Goal: Download file/media

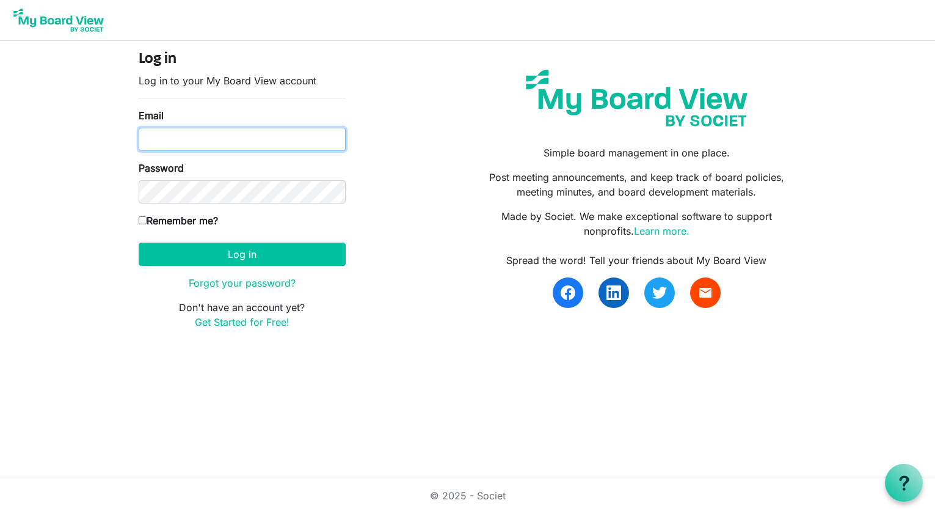
click at [162, 137] on input "Email" at bounding box center [242, 139] width 207 height 23
type input "kayhubbard@gmail.com"
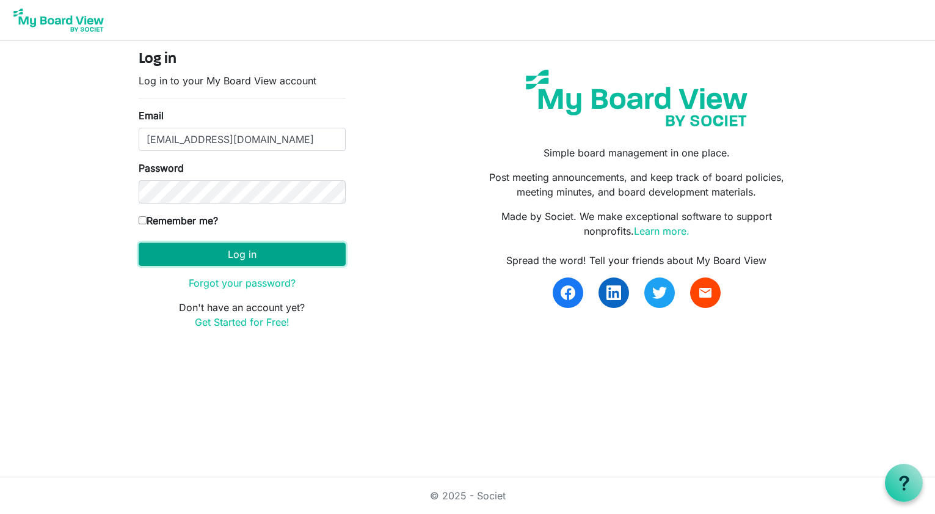
click at [227, 258] on button "Log in" at bounding box center [242, 254] width 207 height 23
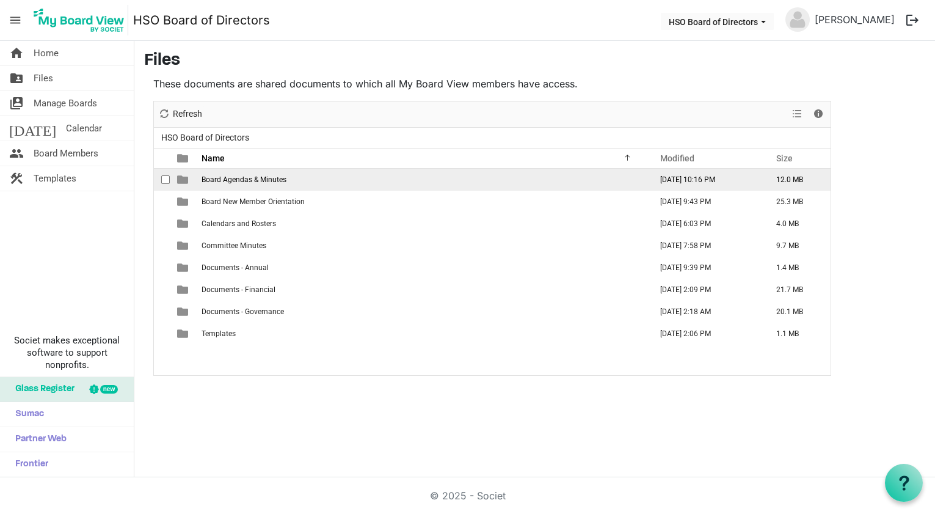
click at [344, 177] on td "Board Agendas & Minutes" at bounding box center [423, 180] width 450 height 22
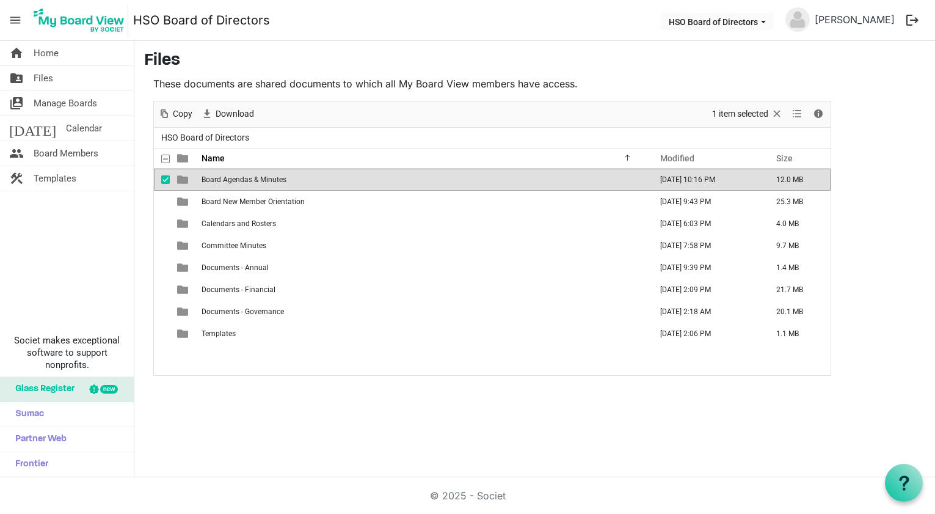
click at [184, 181] on span "is template cell column header type" at bounding box center [182, 179] width 11 height 11
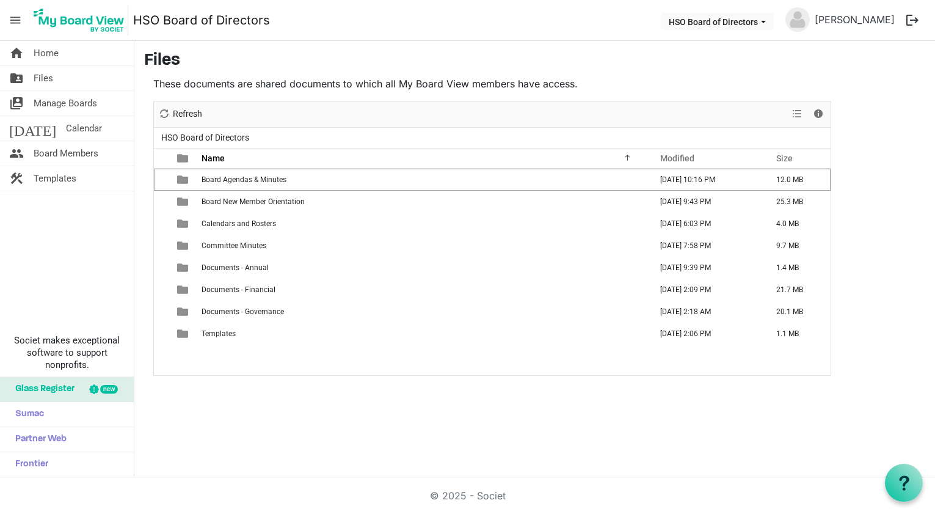
click at [183, 182] on span "is template cell column header type" at bounding box center [182, 179] width 11 height 11
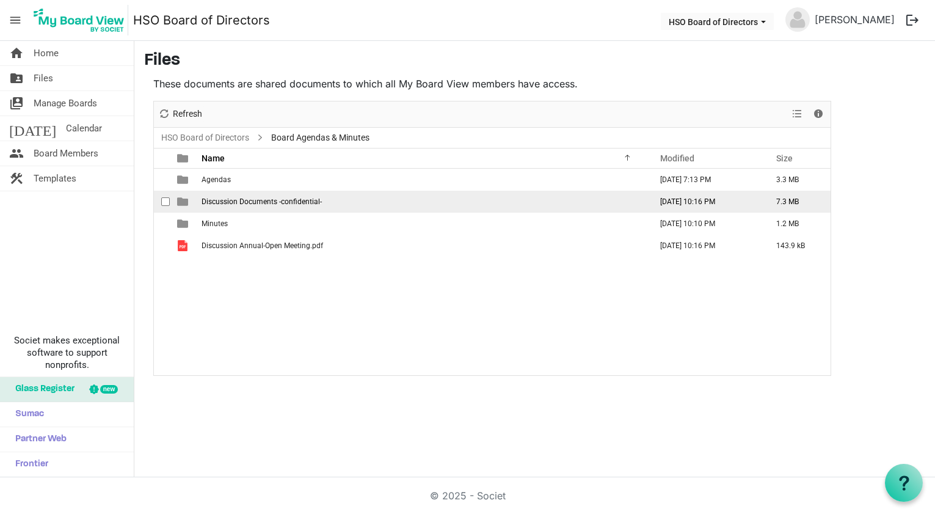
click at [182, 203] on span "is template cell column header type" at bounding box center [182, 201] width 11 height 11
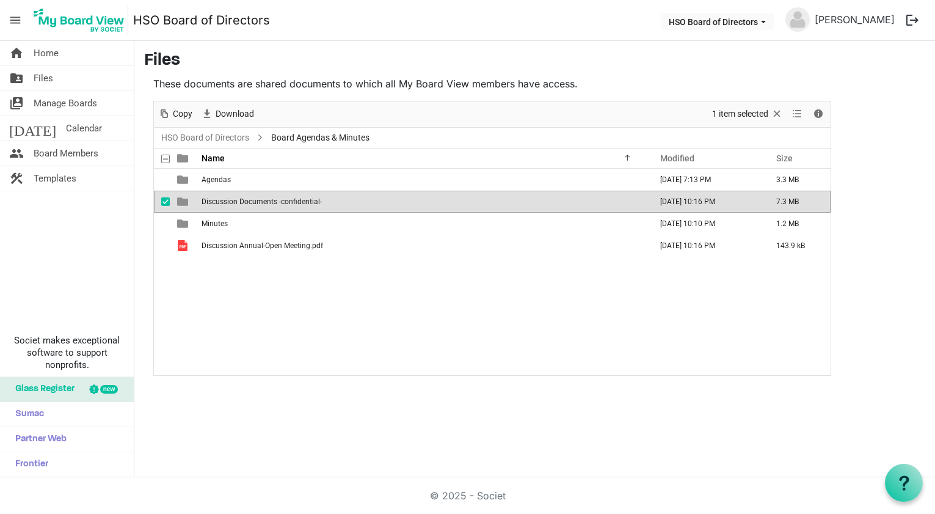
drag, startPoint x: 60, startPoint y: 266, endPoint x: 49, endPoint y: 198, distance: 69.3
click at [59, 266] on div "home Home folder_shared Files switch_account Manage Boards today Calendar peopl…" at bounding box center [67, 259] width 134 height 436
click at [66, 134] on span "Calendar" at bounding box center [84, 128] width 36 height 24
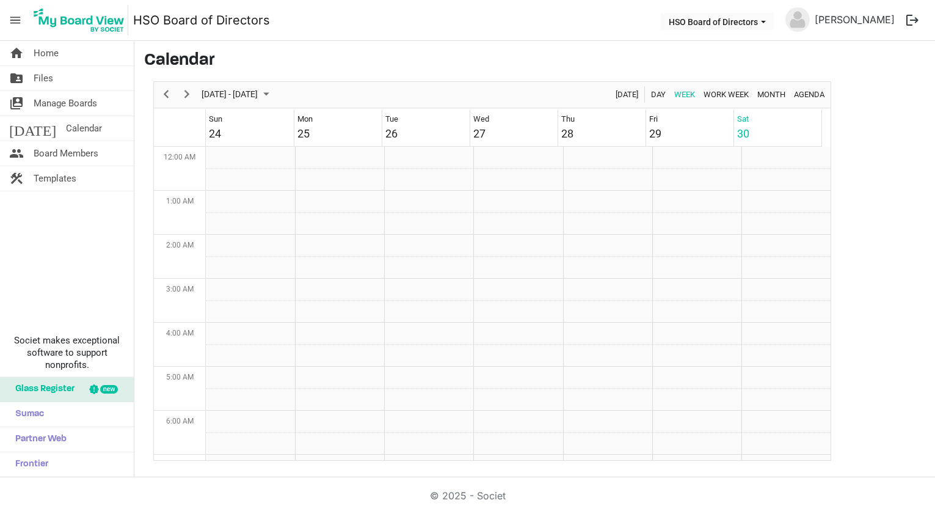
scroll to position [396, 0]
click at [274, 92] on span "August 2025" at bounding box center [266, 94] width 15 height 15
click at [330, 125] on span "next month" at bounding box center [330, 125] width 21 height 22
click at [331, 52] on h3 "Calendar" at bounding box center [534, 61] width 781 height 21
click at [770, 93] on span "Month" at bounding box center [771, 94] width 31 height 15
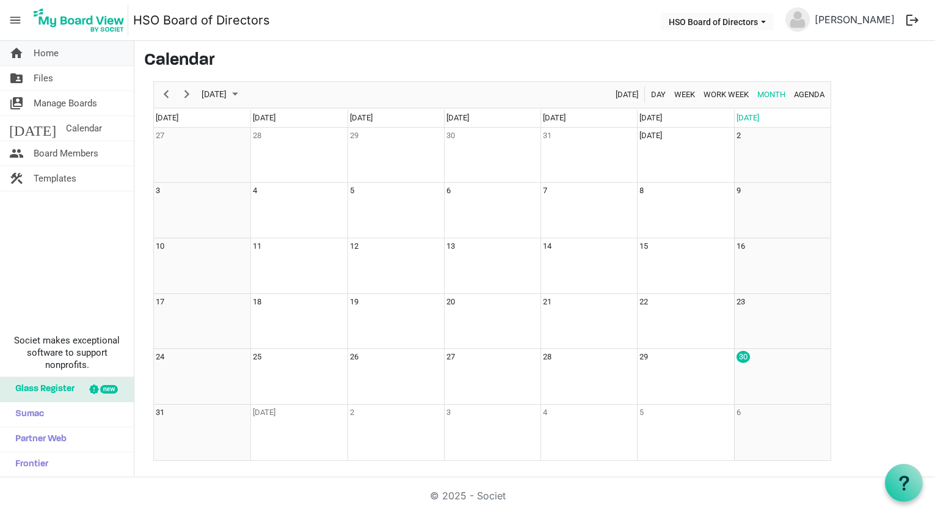
click at [46, 53] on span "Home" at bounding box center [46, 53] width 25 height 24
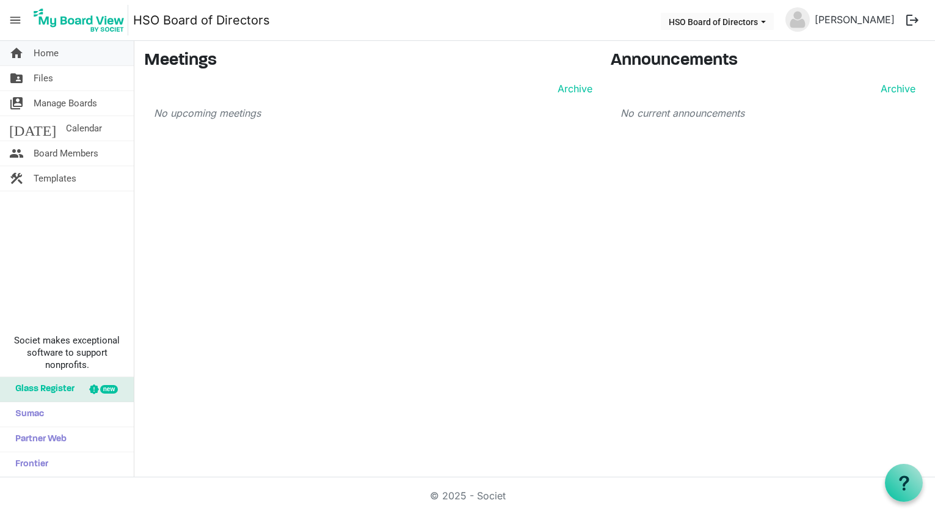
click at [40, 59] on span "Home" at bounding box center [46, 53] width 25 height 24
click at [49, 80] on span "Files" at bounding box center [44, 78] width 20 height 24
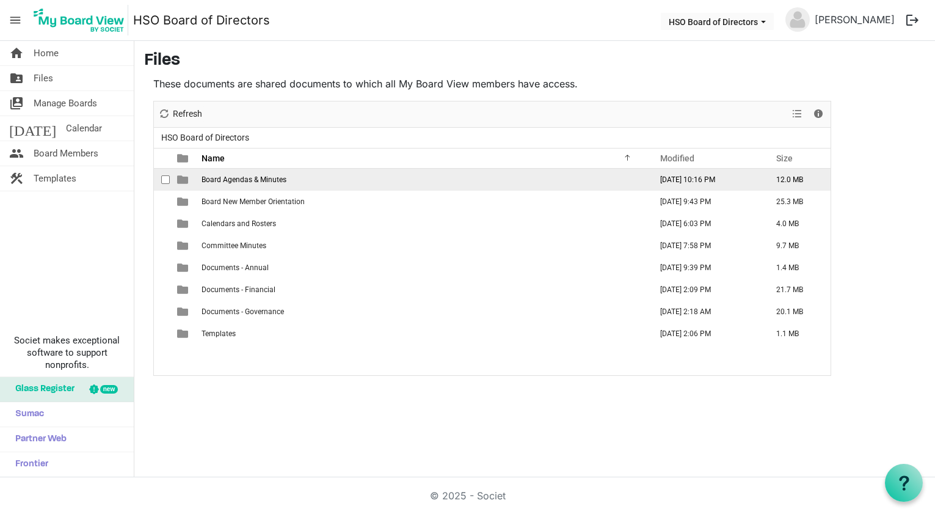
click at [188, 180] on span "is template cell column header type" at bounding box center [182, 179] width 11 height 11
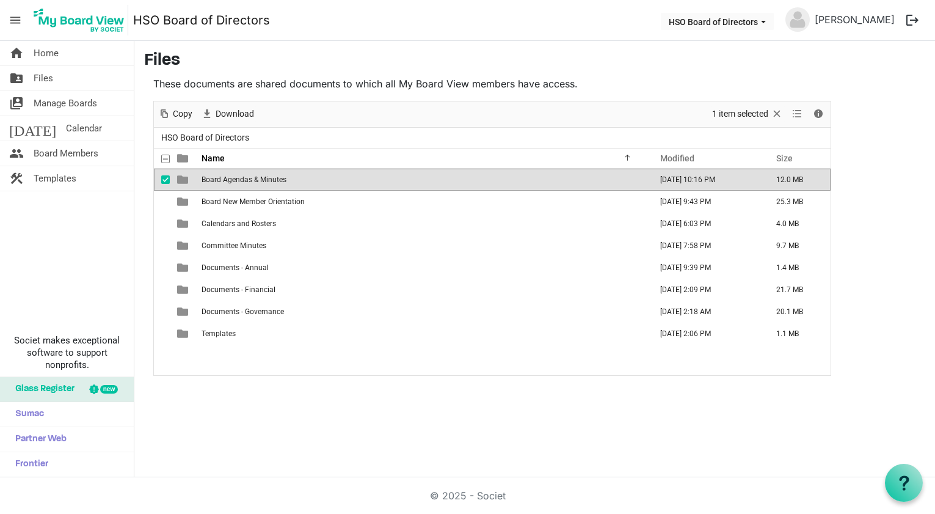
click at [188, 180] on span "is template cell column header type" at bounding box center [182, 179] width 11 height 11
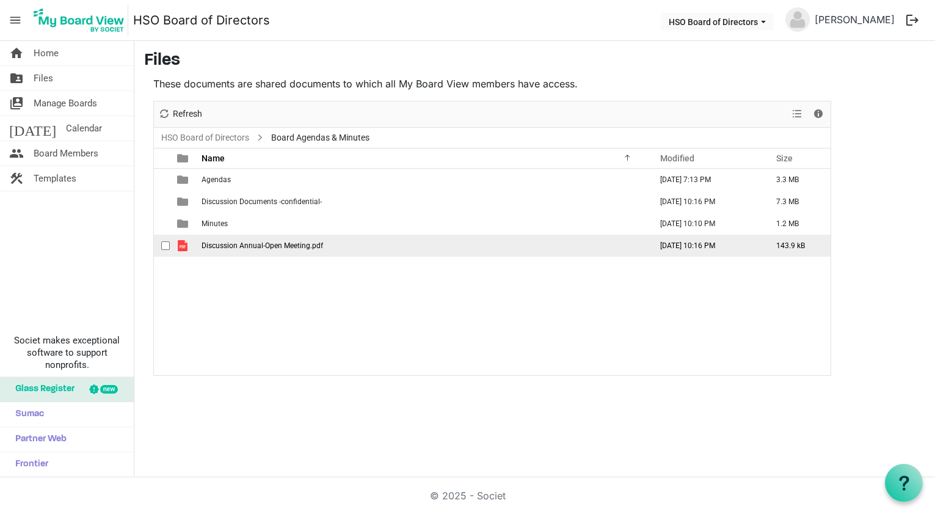
click at [236, 250] on td "Discussion Annual-Open Meeting.pdf" at bounding box center [423, 246] width 450 height 22
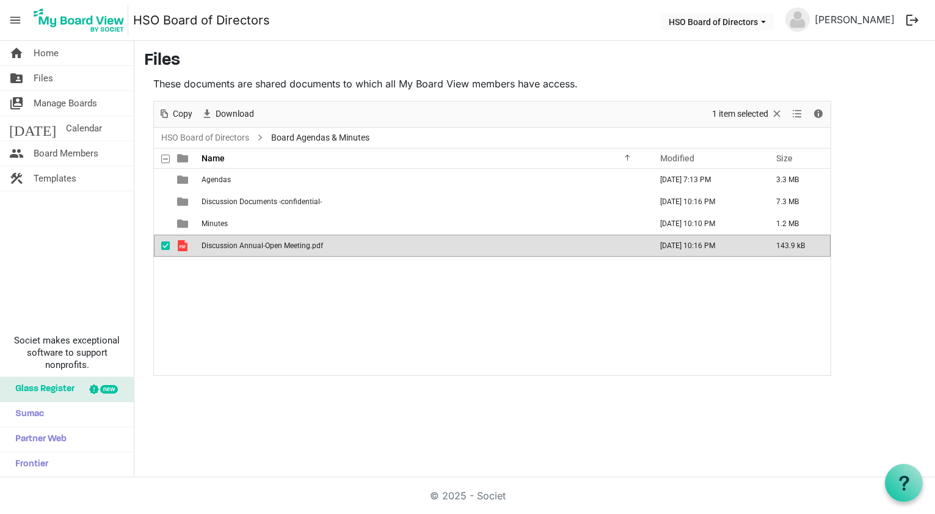
click at [236, 249] on td "Discussion Annual-Open Meeting.pdf" at bounding box center [423, 246] width 450 height 22
click at [235, 250] on td "Discussion Annual-Open Meeting.pdf" at bounding box center [423, 246] width 450 height 22
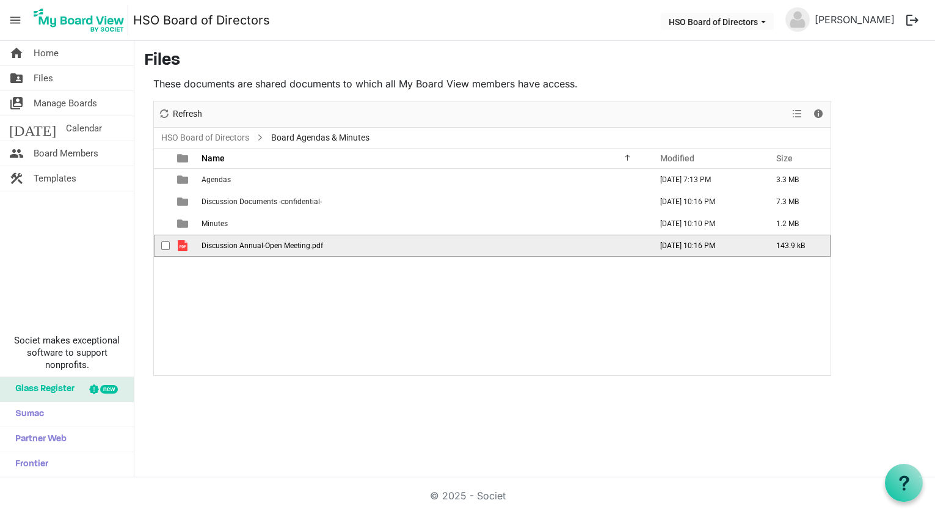
click at [235, 250] on td "Discussion Annual-Open Meeting.pdf" at bounding box center [423, 246] width 450 height 22
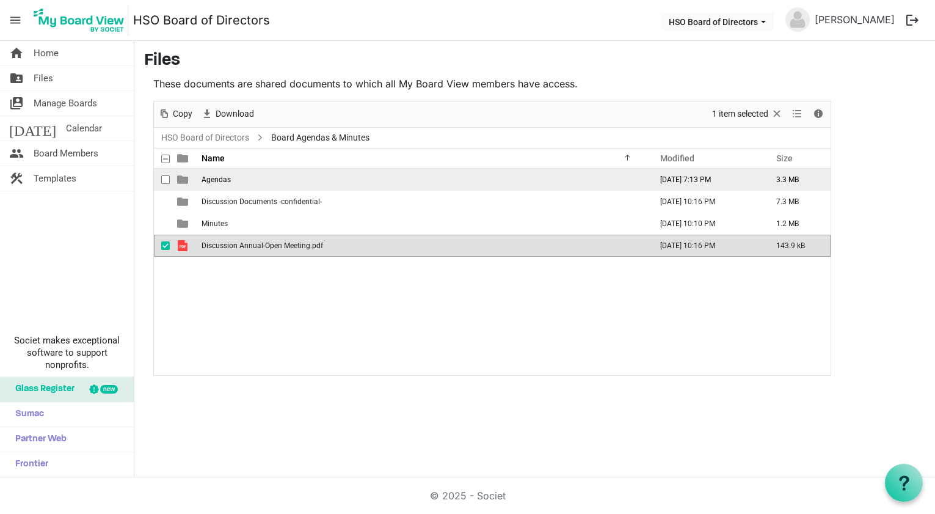
click at [166, 180] on span "checkbox" at bounding box center [165, 179] width 9 height 9
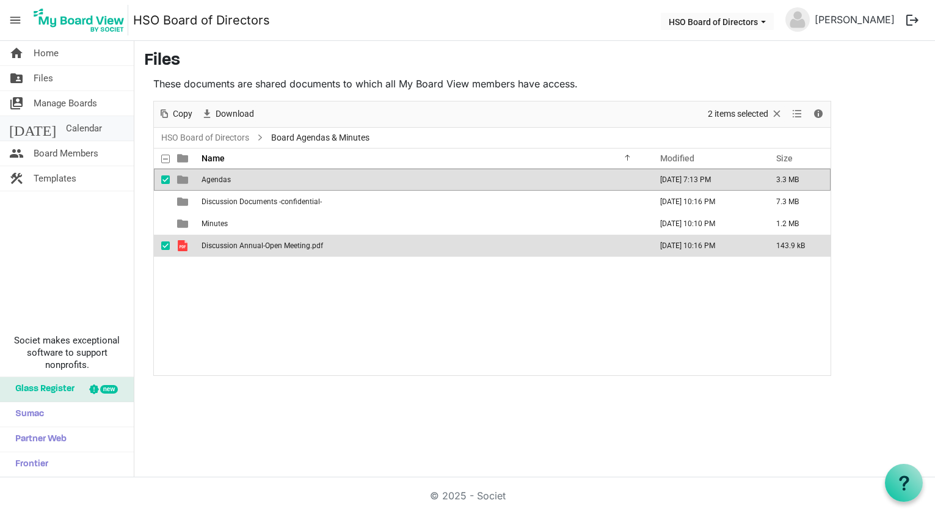
click at [66, 130] on span "Calendar" at bounding box center [84, 128] width 36 height 24
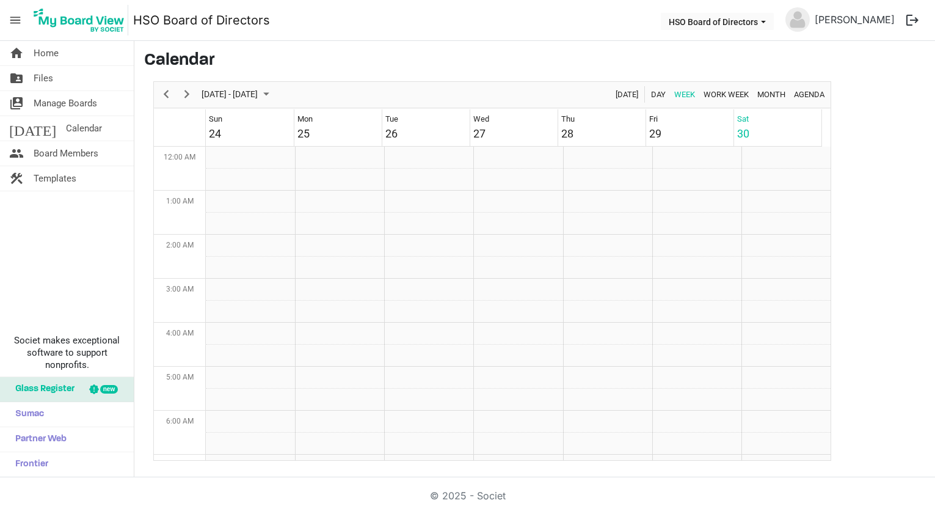
scroll to position [396, 0]
click at [46, 53] on span "Home" at bounding box center [46, 53] width 25 height 24
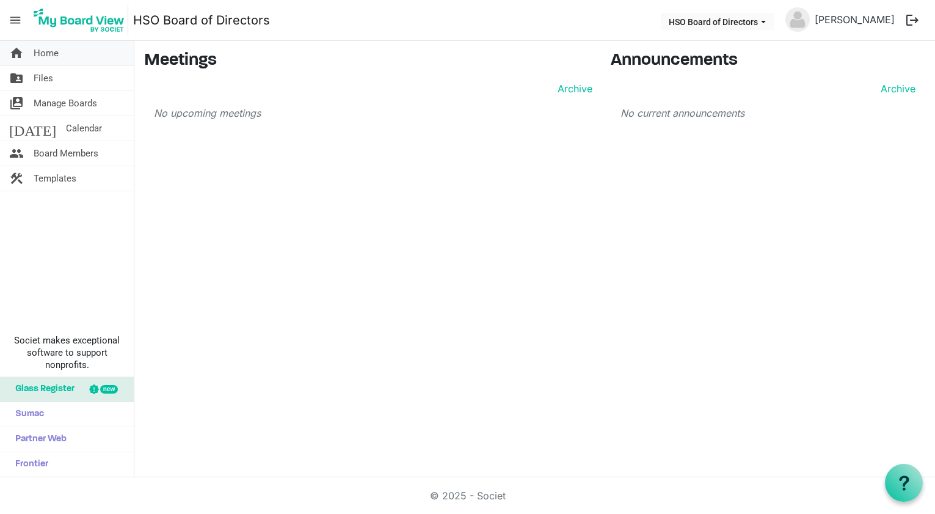
click at [45, 51] on span "Home" at bounding box center [46, 53] width 25 height 24
click at [914, 21] on button "logout" at bounding box center [913, 20] width 26 height 26
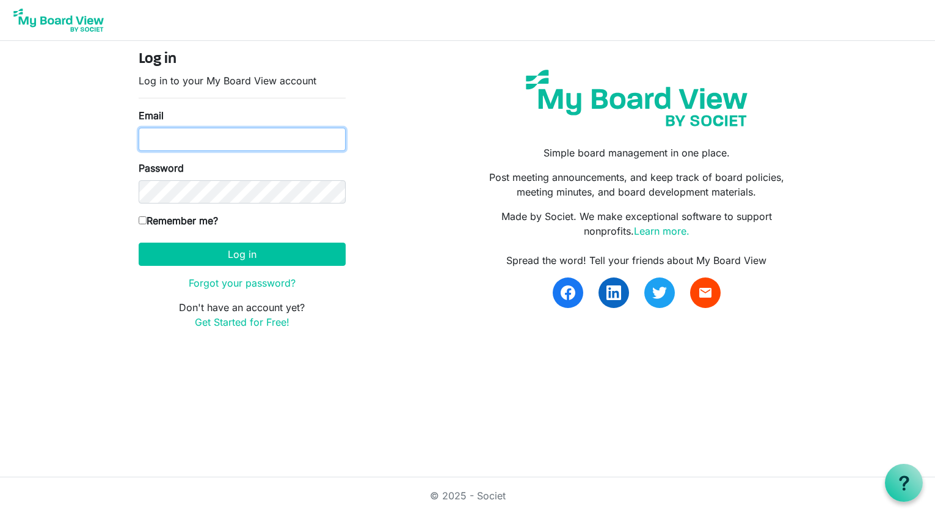
click at [218, 138] on input "Email" at bounding box center [242, 139] width 207 height 23
type input "[EMAIL_ADDRESS][DOMAIN_NAME]"
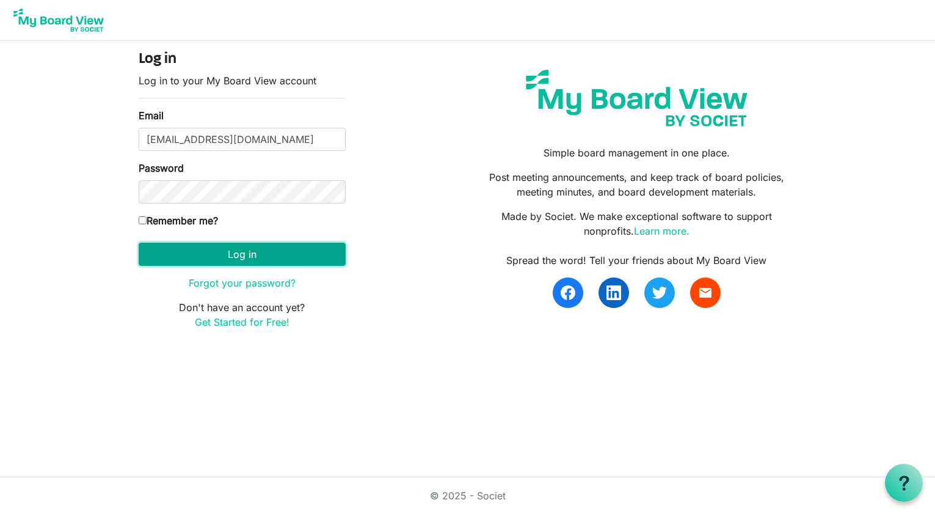
click at [178, 248] on button "Log in" at bounding box center [242, 254] width 207 height 23
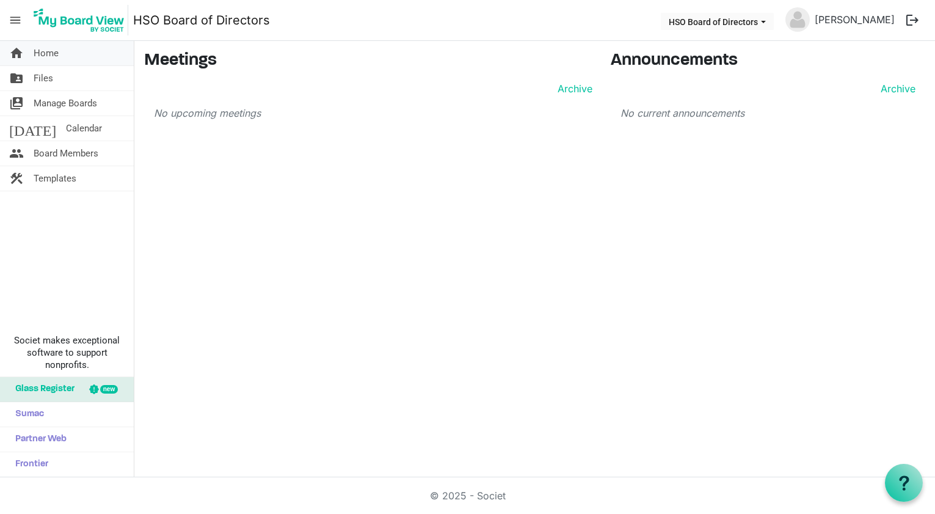
click at [48, 53] on span "Home" at bounding box center [46, 53] width 25 height 24
click at [39, 82] on span "Files" at bounding box center [44, 78] width 20 height 24
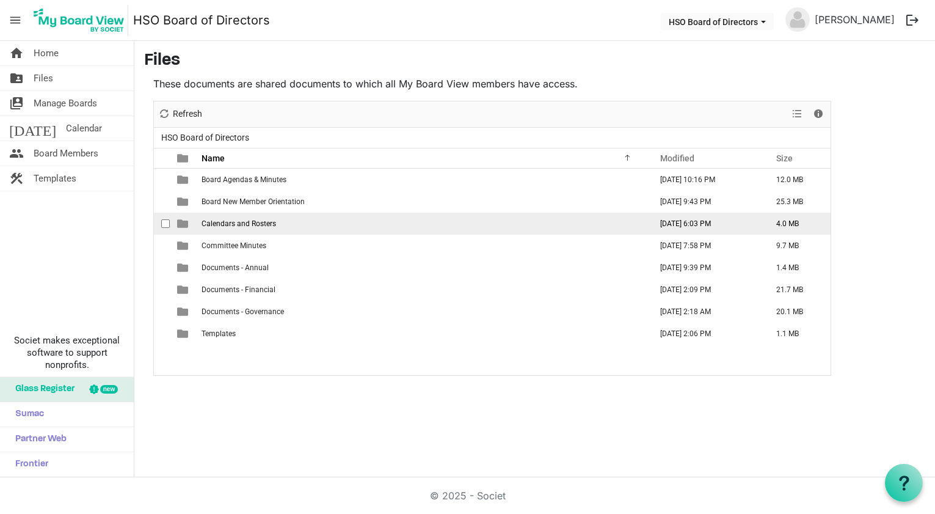
click at [236, 225] on span "Calendars and Rosters" at bounding box center [239, 223] width 75 height 9
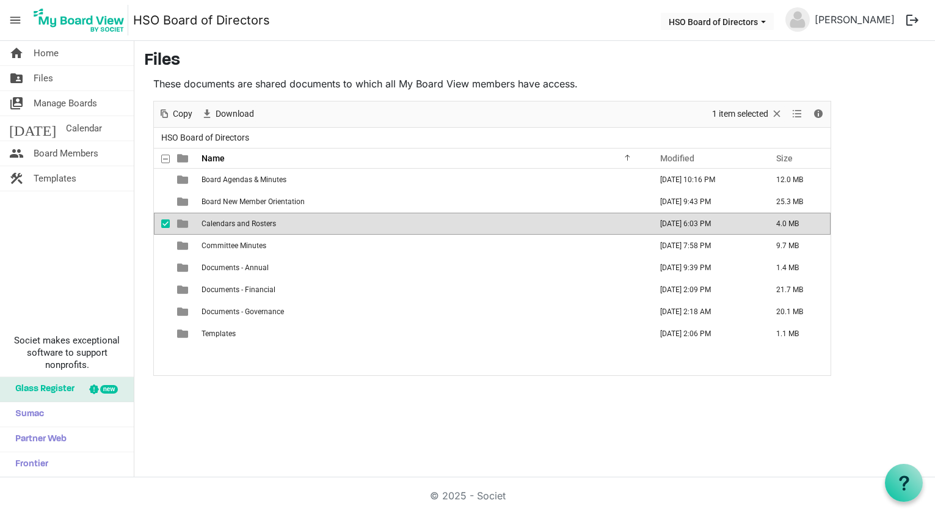
click at [528, 224] on td "Calendars and Rosters" at bounding box center [423, 224] width 450 height 22
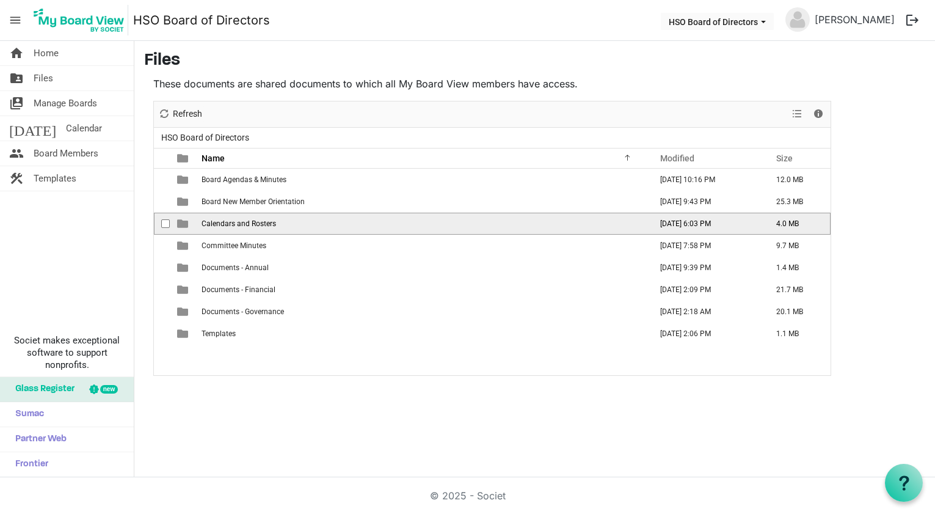
click at [167, 222] on span "checkbox" at bounding box center [165, 223] width 9 height 9
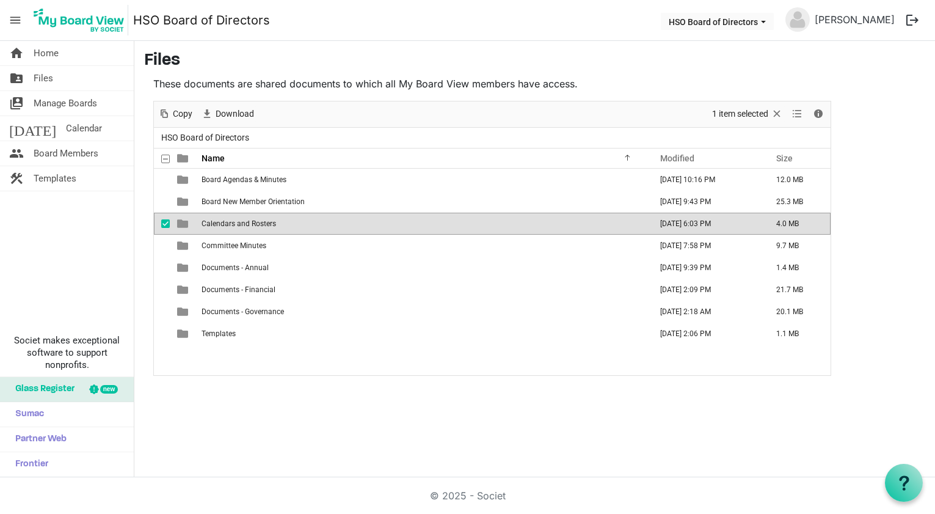
click at [166, 222] on span "checkbox" at bounding box center [165, 223] width 9 height 9
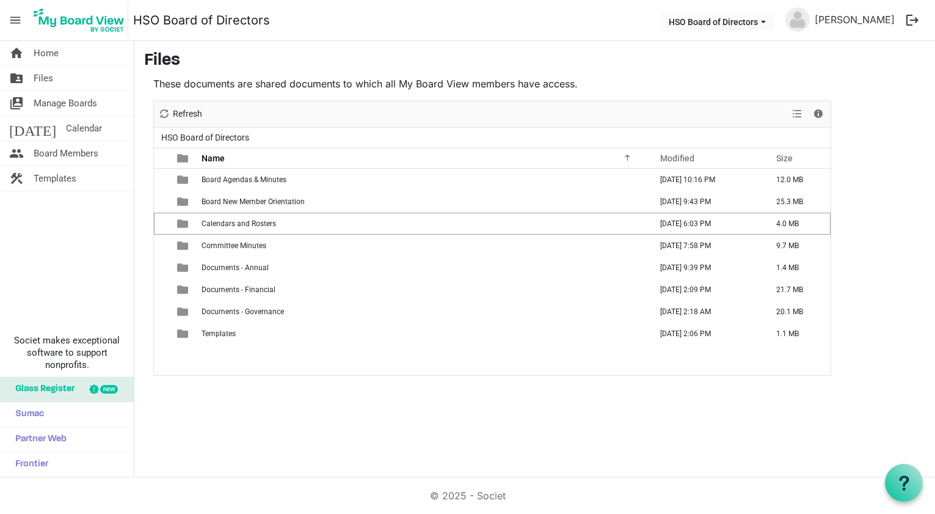
click at [166, 222] on span "checkbox" at bounding box center [165, 223] width 9 height 9
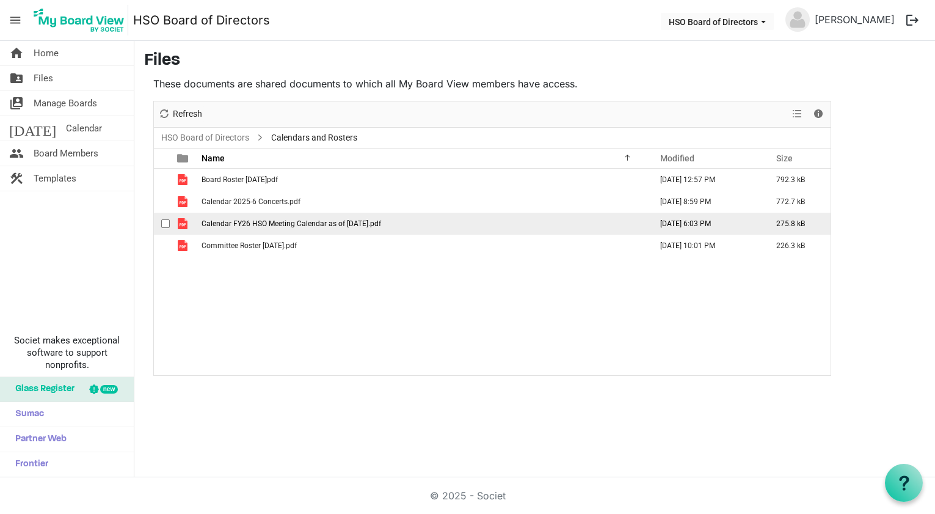
click at [166, 222] on span "checkbox" at bounding box center [165, 223] width 9 height 9
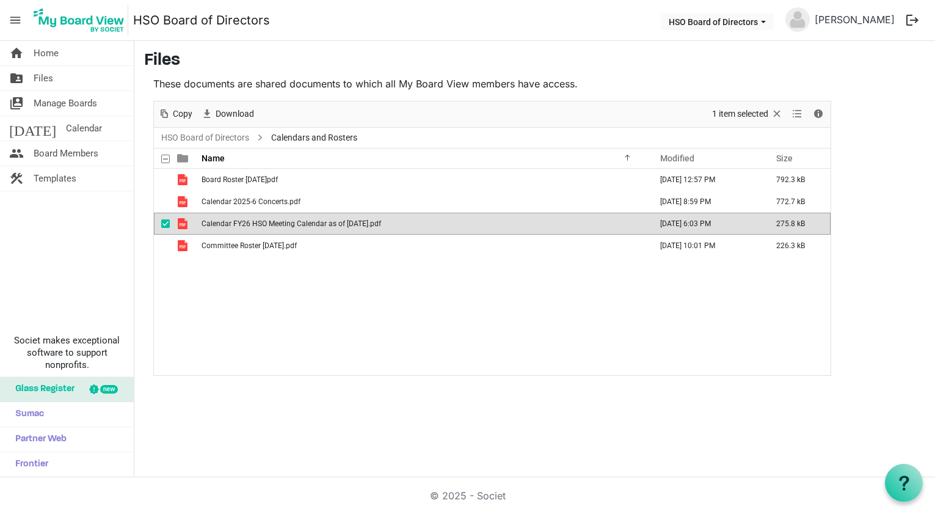
click at [227, 225] on span "Calendar FY26 HSO Meeting Calendar as of 8-10-25.pdf" at bounding box center [292, 223] width 180 height 9
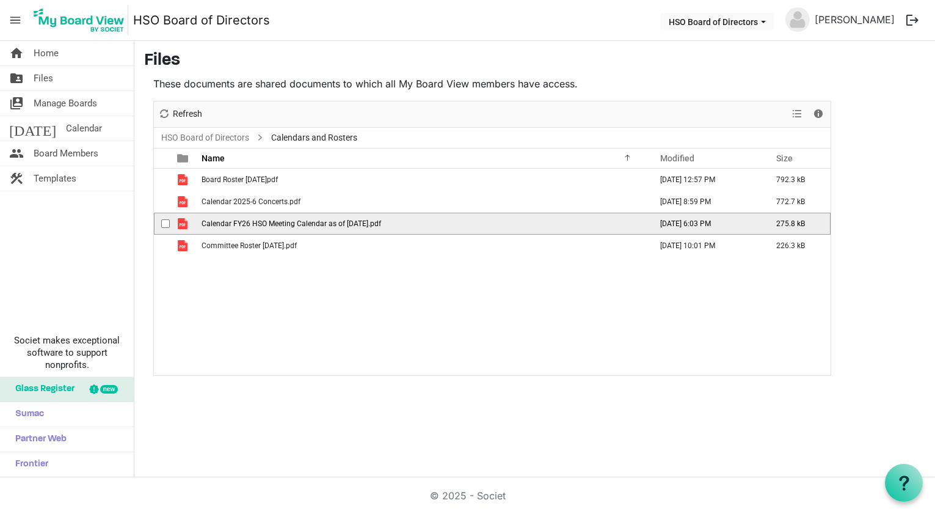
click at [166, 222] on span "checkbox" at bounding box center [165, 223] width 9 height 9
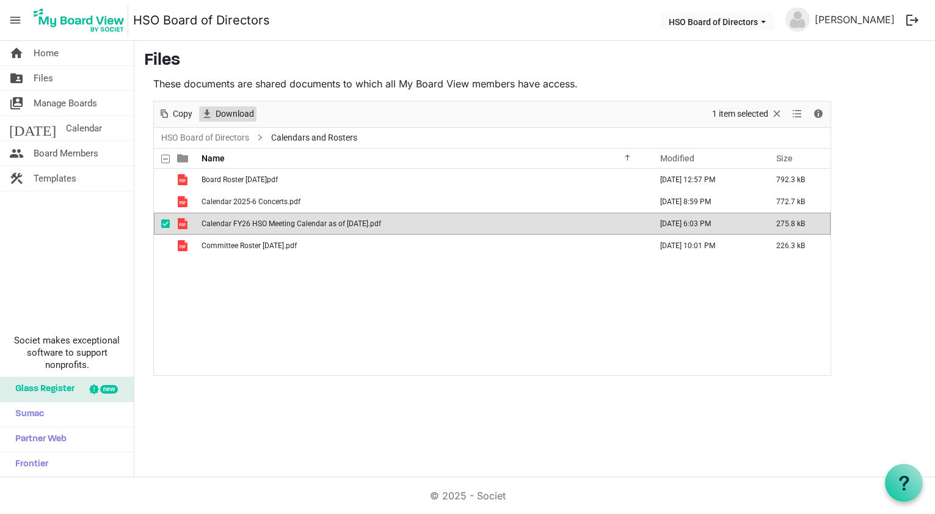
click at [237, 116] on span "Download" at bounding box center [234, 113] width 41 height 15
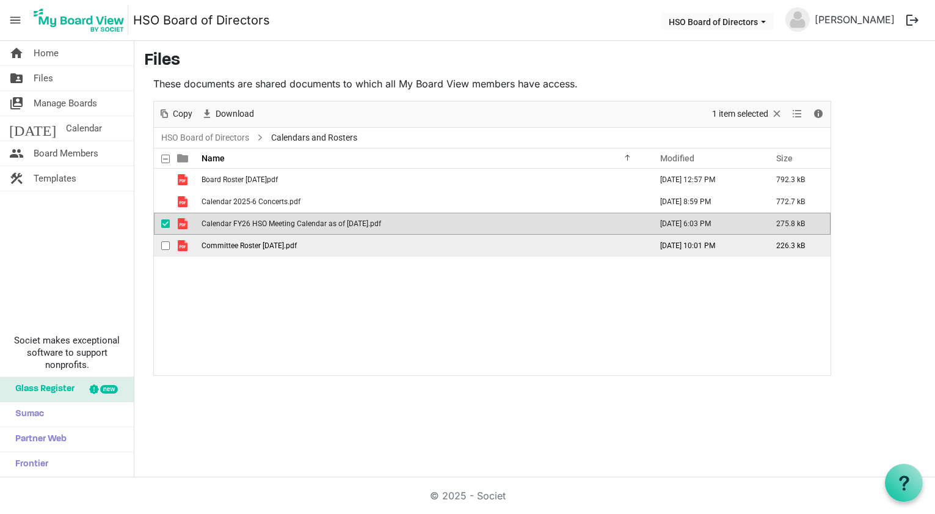
click at [164, 244] on span "checkbox" at bounding box center [165, 245] width 9 height 9
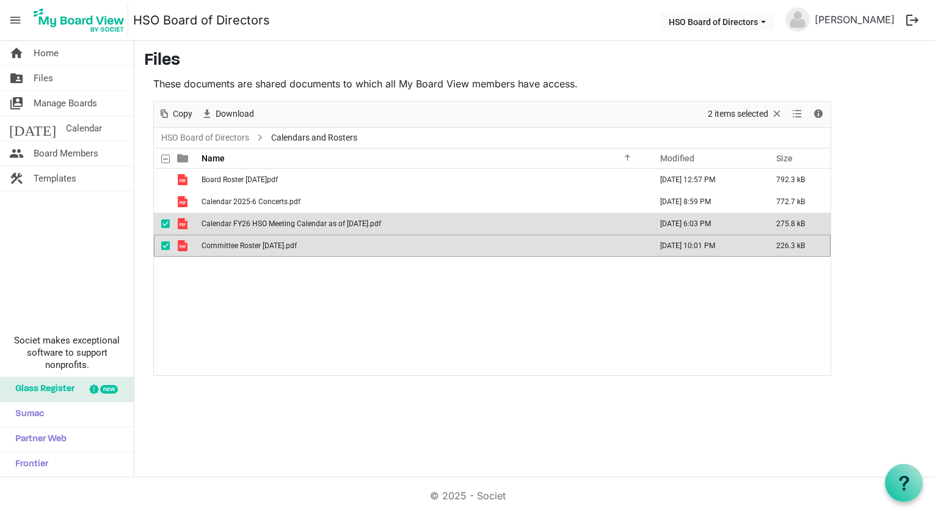
click at [186, 246] on span "is template cell column header type" at bounding box center [182, 245] width 11 height 11
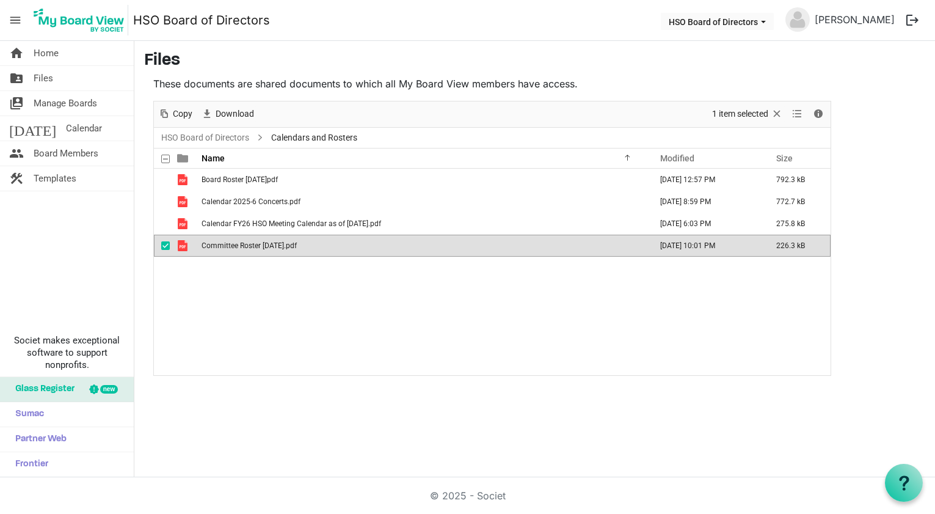
click at [183, 244] on span "is template cell column header type" at bounding box center [182, 245] width 11 height 11
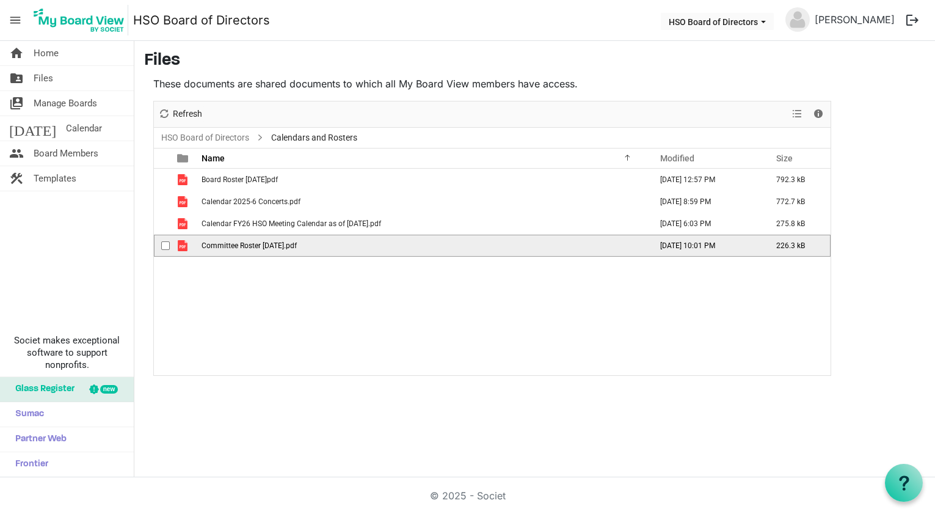
click at [167, 246] on span "checkbox" at bounding box center [165, 245] width 9 height 9
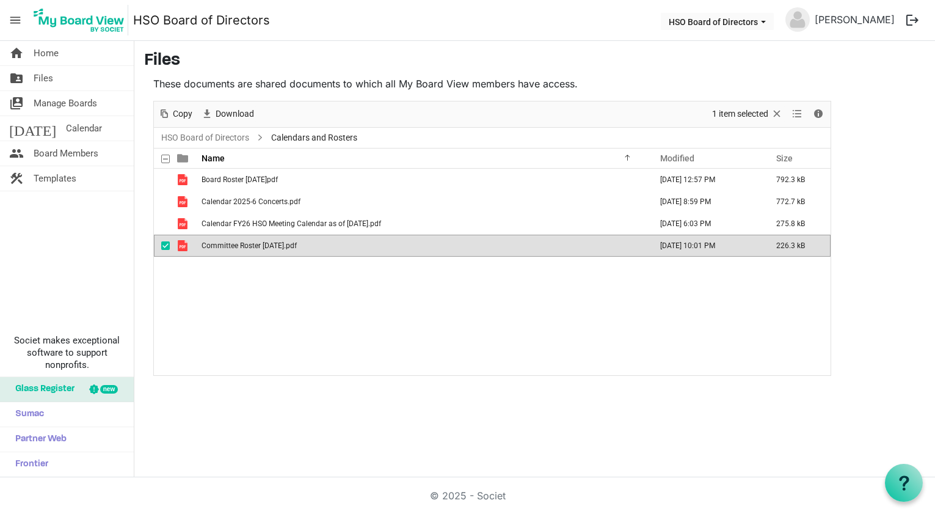
click at [798, 243] on td "226.3 kB" at bounding box center [797, 246] width 67 height 22
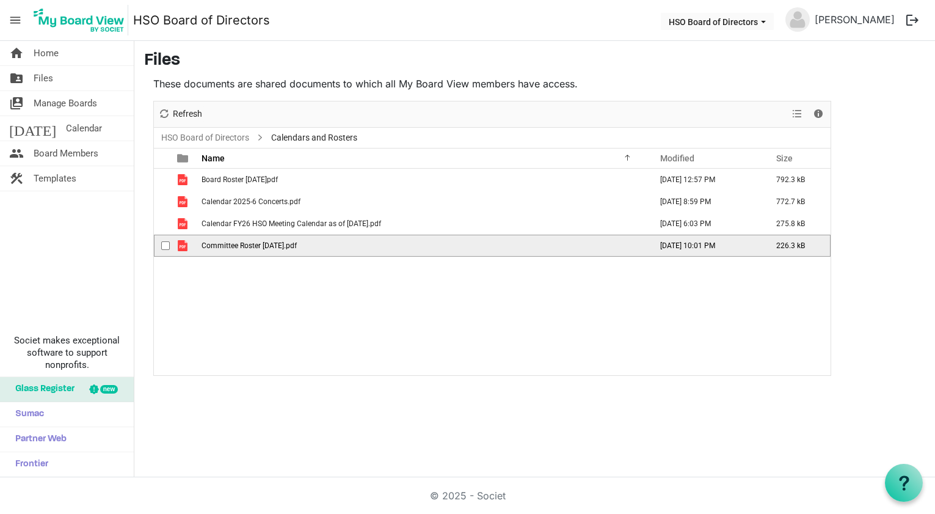
click at [798, 243] on td "226.3 kB" at bounding box center [797, 246] width 67 height 22
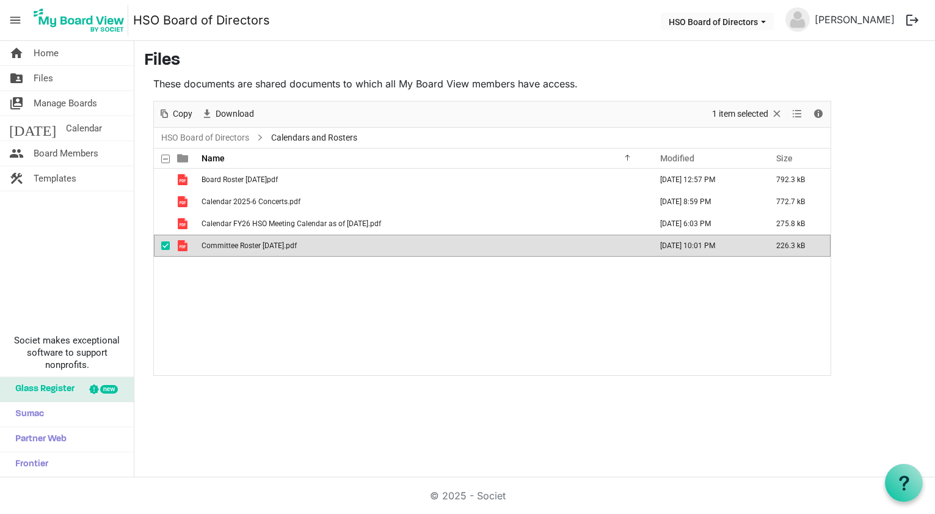
click at [798, 242] on td "226.3 kB" at bounding box center [797, 246] width 67 height 22
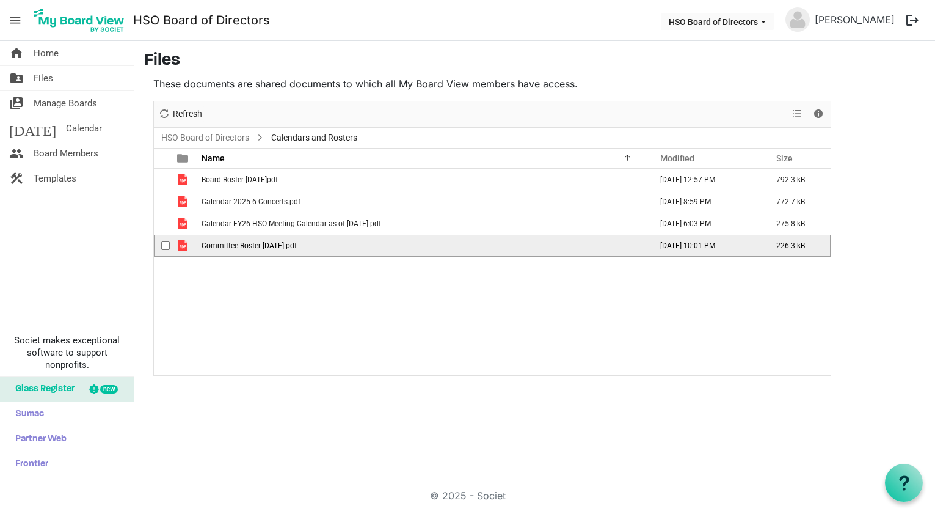
click at [797, 243] on td "226.3 kB" at bounding box center [797, 246] width 67 height 22
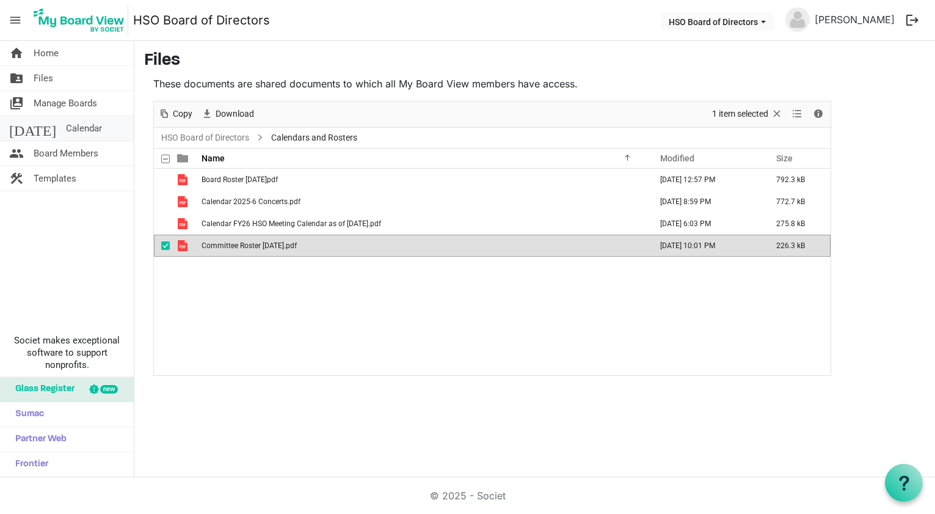
click at [66, 130] on span "Calendar" at bounding box center [84, 128] width 36 height 24
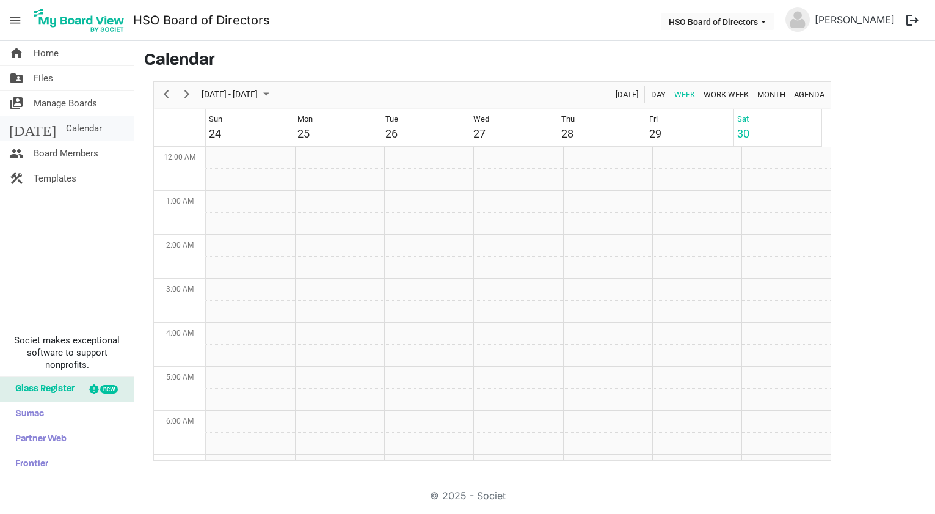
scroll to position [396, 0]
click at [39, 81] on span "Files" at bounding box center [44, 78] width 20 height 24
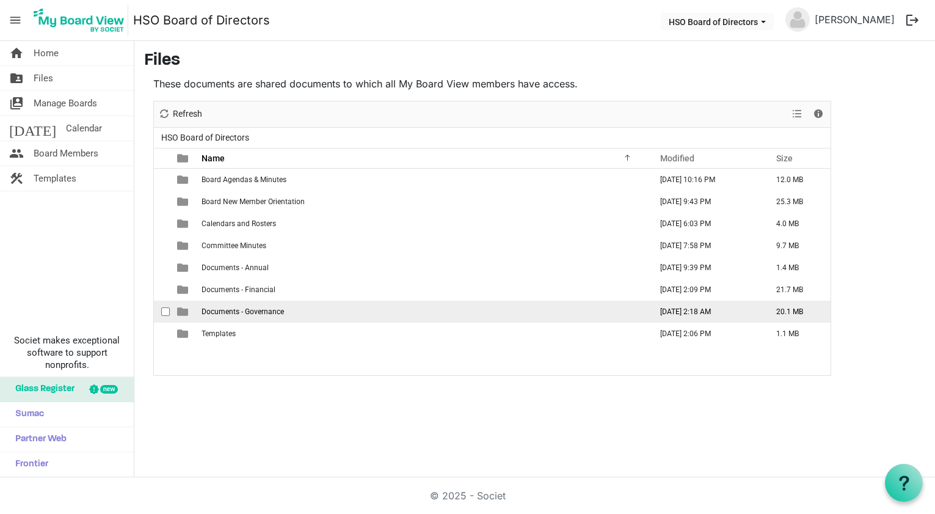
click at [703, 313] on td "August 21, 2025 2:18 AM" at bounding box center [706, 312] width 116 height 22
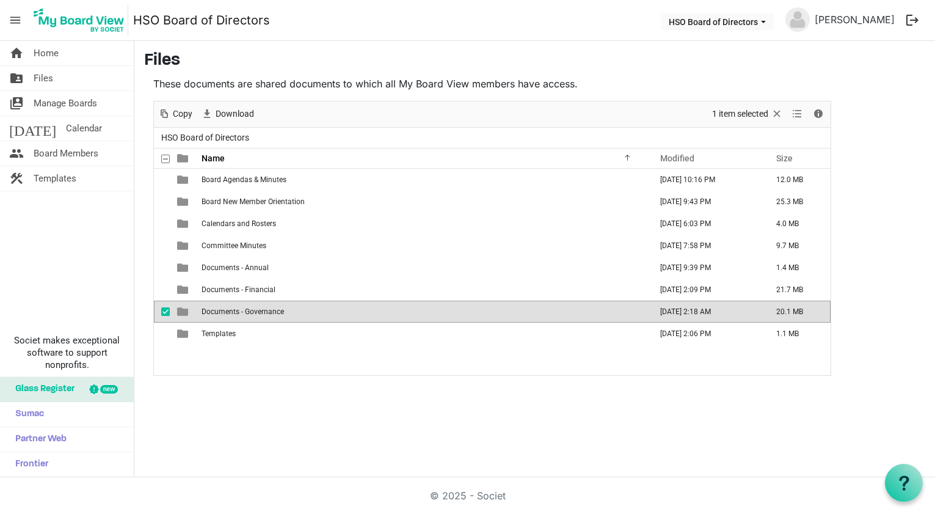
click at [167, 313] on span "checkbox" at bounding box center [165, 311] width 9 height 9
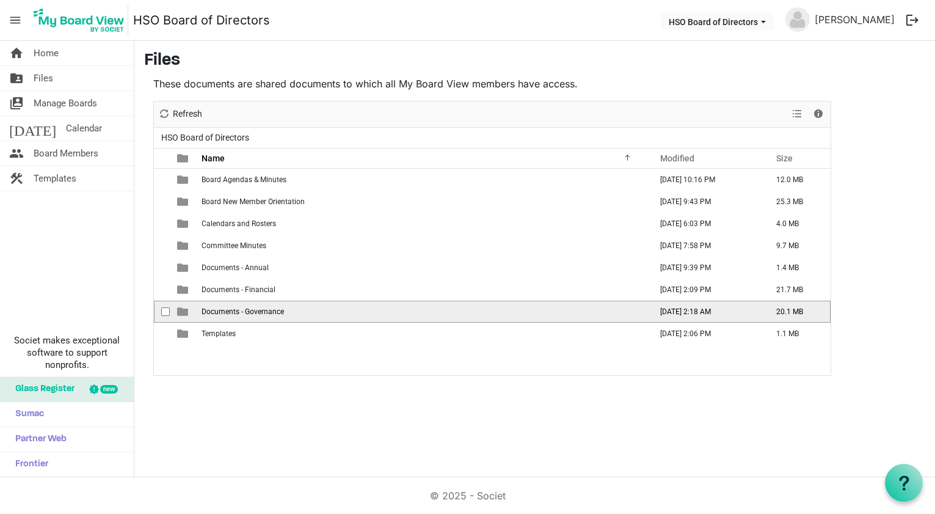
click at [167, 313] on span "checkbox" at bounding box center [165, 311] width 9 height 9
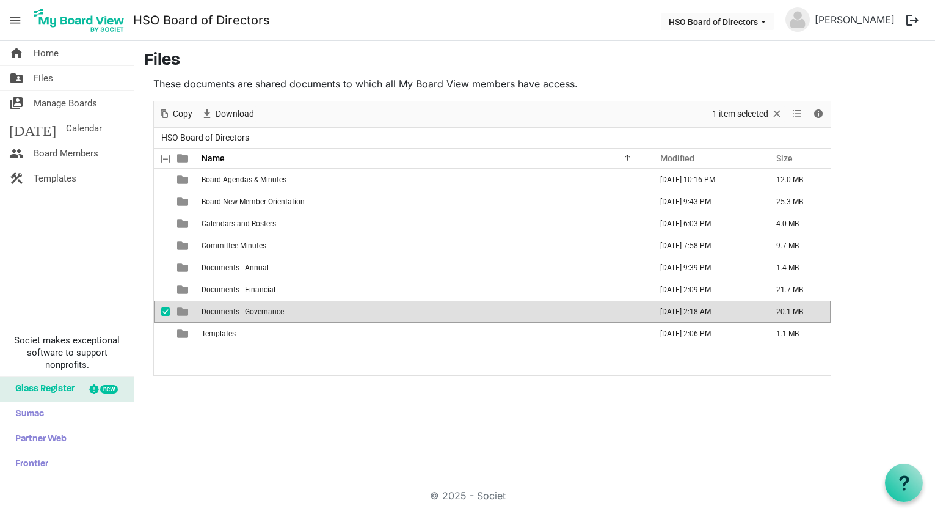
click at [184, 312] on span "is template cell column header type" at bounding box center [182, 311] width 11 height 11
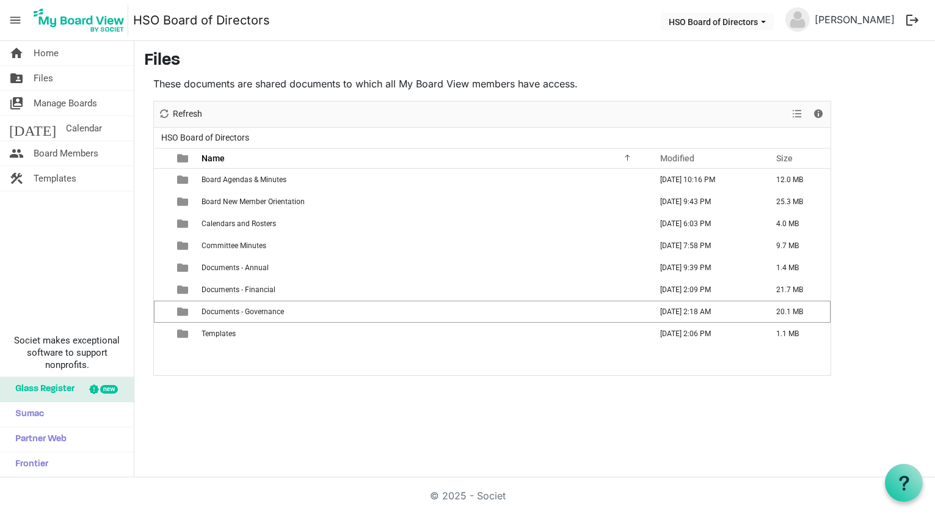
click at [184, 312] on span "is template cell column header type" at bounding box center [182, 311] width 11 height 11
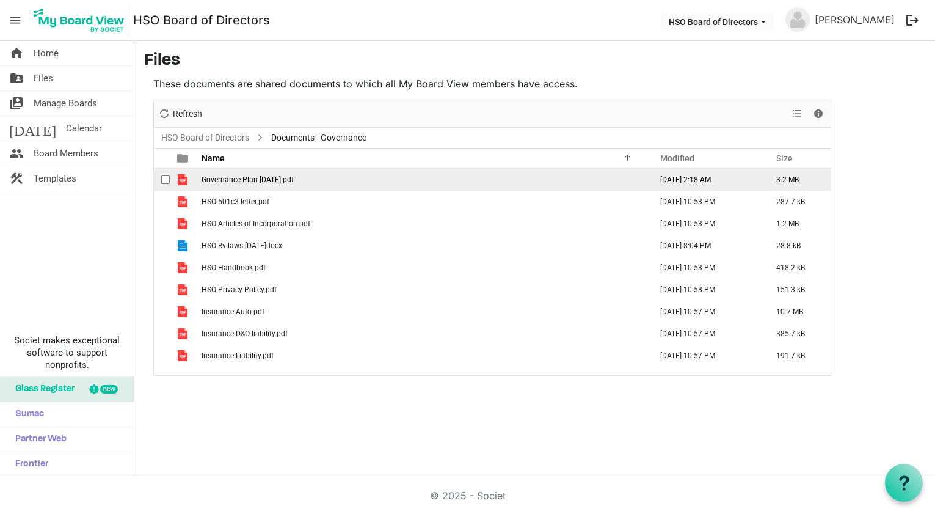
click at [374, 179] on td "Governance Plan 2025 July8.pdf" at bounding box center [423, 180] width 450 height 22
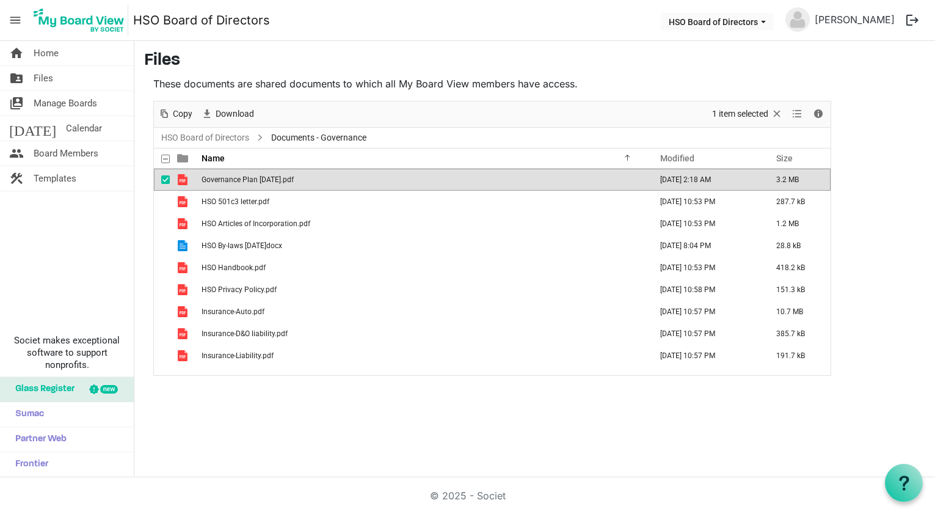
click at [169, 179] on span "checkbox" at bounding box center [165, 179] width 9 height 9
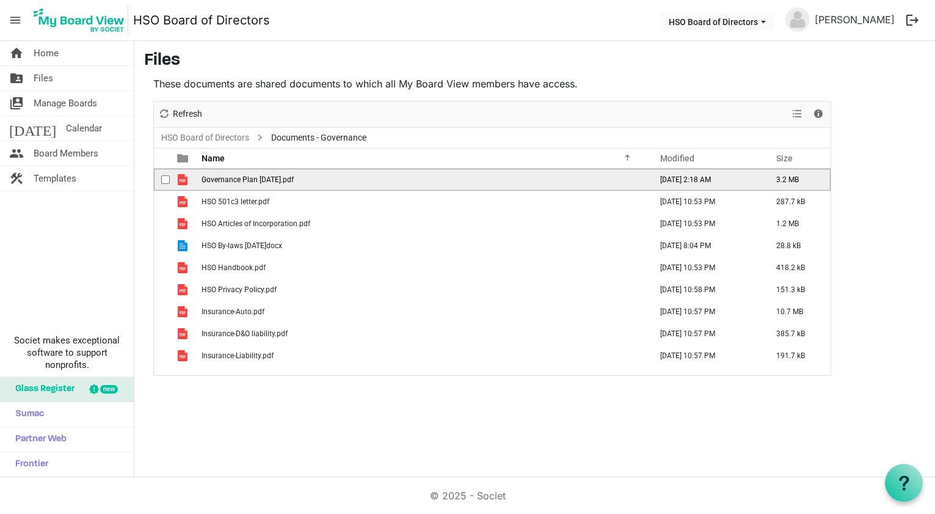
drag, startPoint x: 185, startPoint y: 176, endPoint x: 221, endPoint y: 179, distance: 35.6
click at [185, 176] on span "is template cell column header type" at bounding box center [182, 179] width 11 height 11
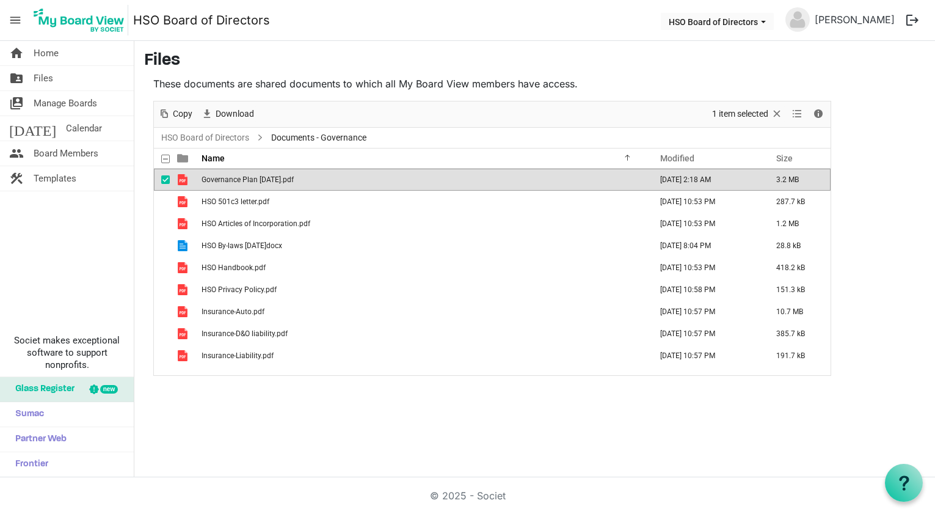
click at [248, 178] on span "Governance Plan 2025 July8.pdf" at bounding box center [248, 179] width 92 height 9
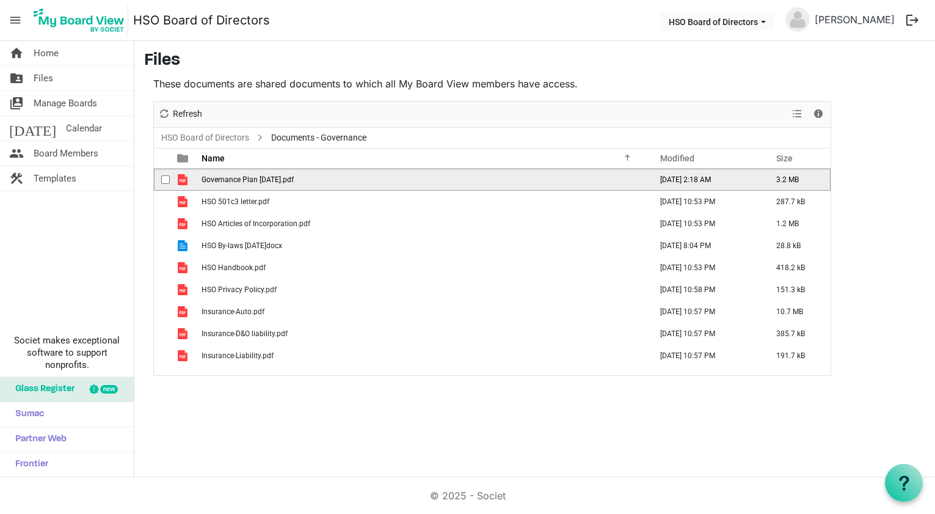
click at [248, 178] on span "Governance Plan 2025 July8.pdf" at bounding box center [248, 179] width 92 height 9
